Goal: Check status: Check status

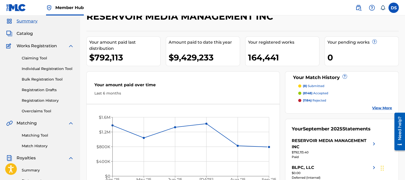
scroll to position [18, 0]
click at [39, 144] on link "Match History" at bounding box center [48, 145] width 52 height 5
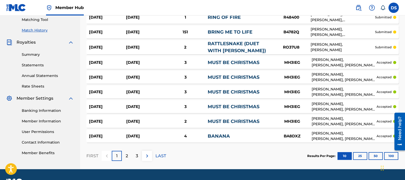
scroll to position [147, 0]
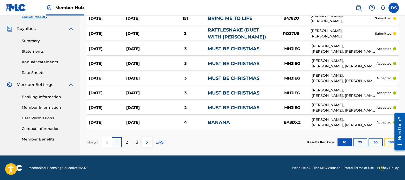
click at [389, 140] on button "100" at bounding box center [391, 143] width 14 height 8
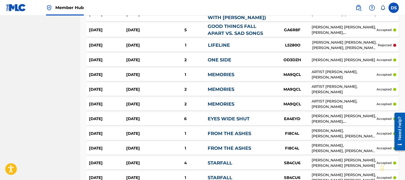
scroll to position [360, 0]
click at [329, 73] on div "ARTIST [PERSON_NAME], [PERSON_NAME]" at bounding box center [343, 74] width 65 height 11
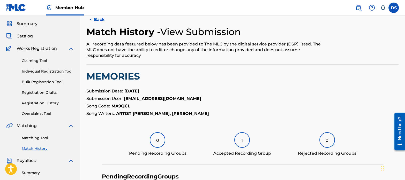
scroll to position [16, 0]
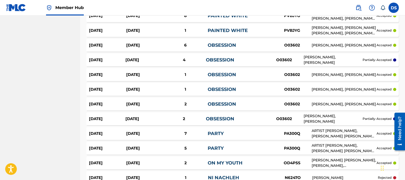
scroll to position [581, 0]
click at [350, 42] on div "[PERSON_NAME], [PERSON_NAME]" at bounding box center [343, 44] width 65 height 5
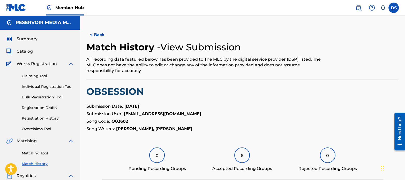
scroll to position [39, 0]
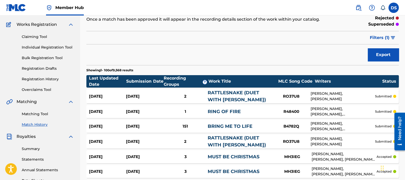
scroll to position [581, 0]
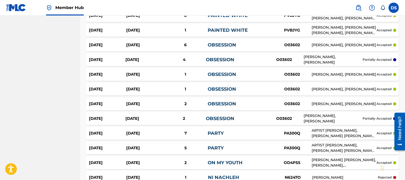
click at [325, 55] on div "[PERSON_NAME], [PERSON_NAME]" at bounding box center [332, 59] width 59 height 11
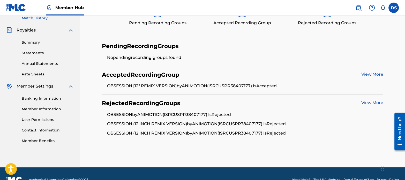
scroll to position [157, 0]
